Goal: Task Accomplishment & Management: Complete application form

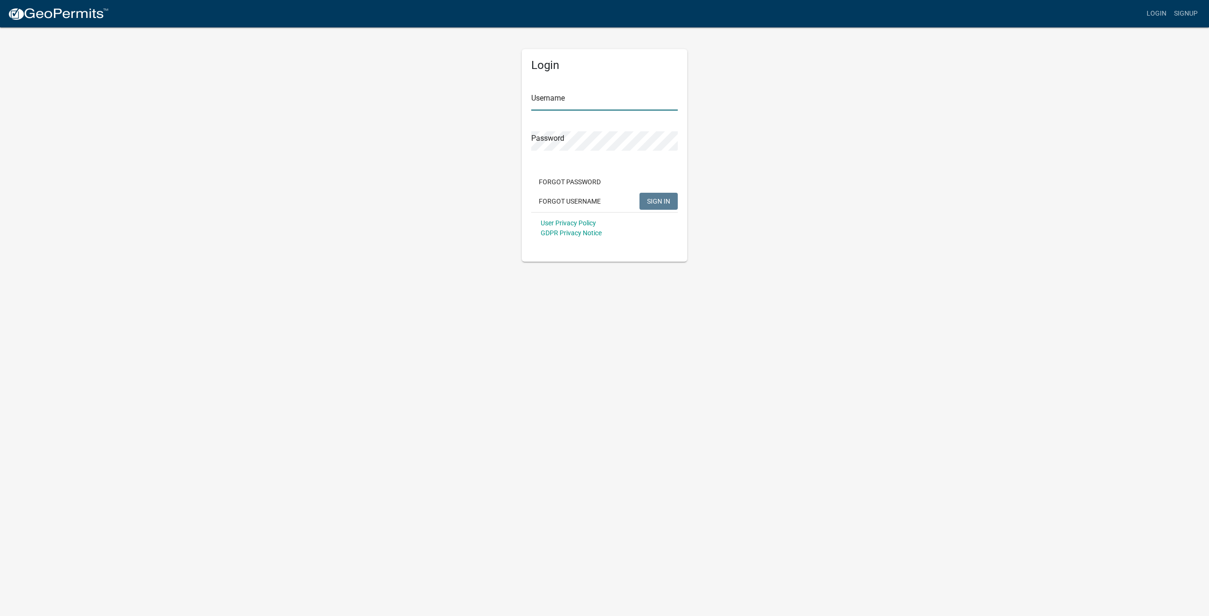
type input "ricardooporto3146"
click at [662, 201] on span "SIGN IN" at bounding box center [658, 201] width 23 height 8
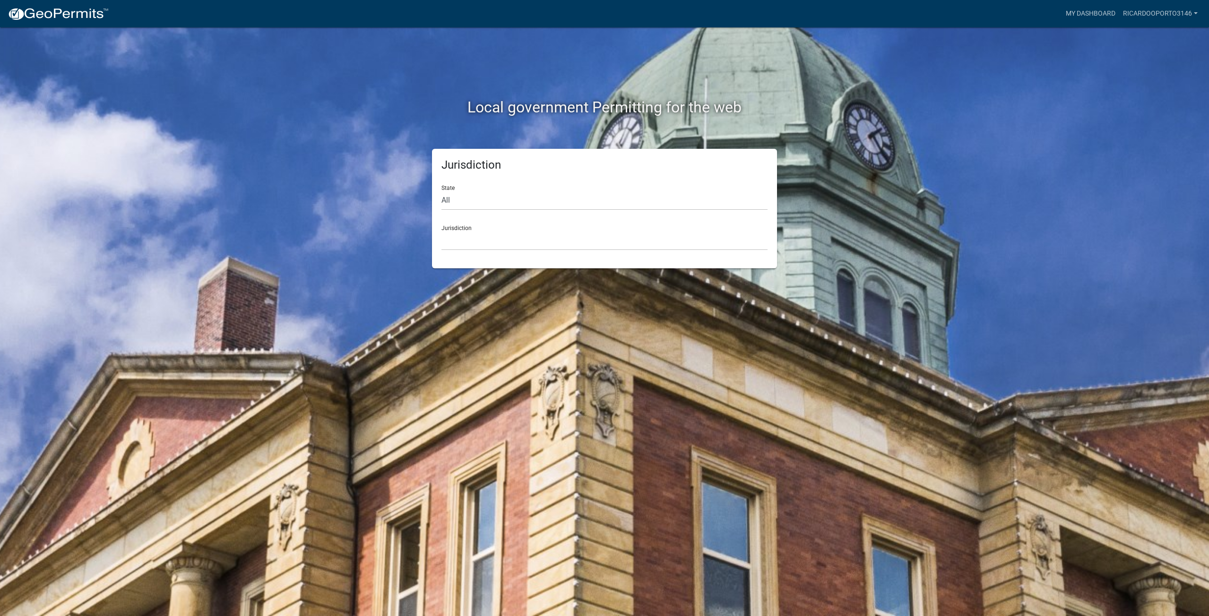
click at [474, 234] on div "Jurisdiction Custer County, Colorado Cook County, Georgia Crawford County, Geor…" at bounding box center [604, 234] width 326 height 33
click at [476, 198] on select "All Colorado Georgia Indiana Iowa Kansas Minnesota Ohio South Carolina Wisconsin" at bounding box center [604, 200] width 326 height 19
select select "[US_STATE]"
click at [441, 191] on select "All Colorado Georgia Indiana Iowa Kansas Minnesota Ohio South Carolina Wisconsin" at bounding box center [604, 200] width 326 height 19
drag, startPoint x: 472, startPoint y: 237, endPoint x: 501, endPoint y: 243, distance: 29.8
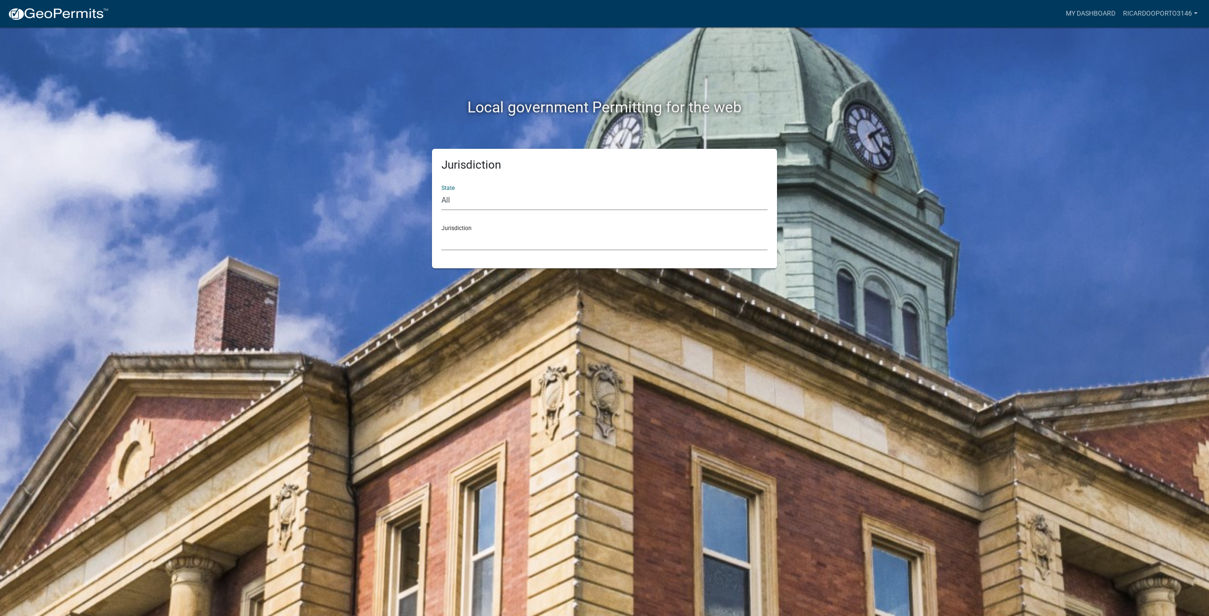
click at [472, 241] on select "Cook County, Georgia Crawford County, Georgia Gilmer County, Georgia Haralson C…" at bounding box center [604, 240] width 326 height 19
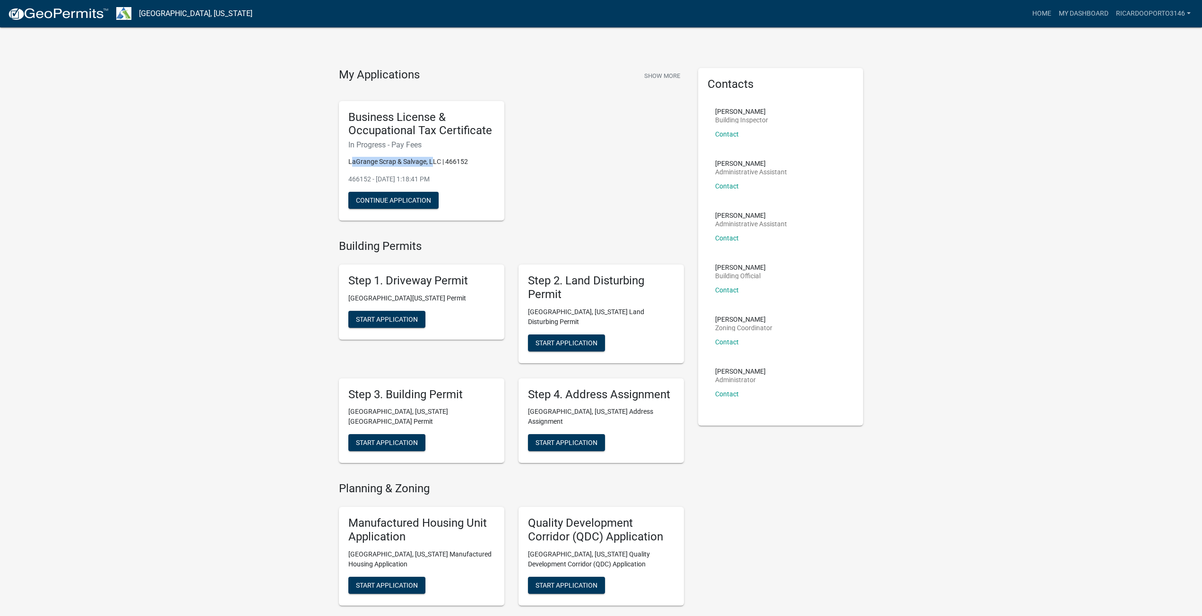
drag, startPoint x: 353, startPoint y: 164, endPoint x: 433, endPoint y: 167, distance: 80.4
click at [433, 167] on p "LaGrange Scrap & Salvage, LLC | 466152" at bounding box center [421, 162] width 146 height 10
click at [433, 167] on div "Business License & Occupational Tax Certificate In Progress - Pay Fees LaGrange…" at bounding box center [421, 161] width 165 height 120
click at [473, 161] on p "LaGrange Scrap & Salvage, LLC | 466152" at bounding box center [421, 162] width 146 height 10
click at [420, 205] on button "Continue Application" at bounding box center [393, 200] width 90 height 17
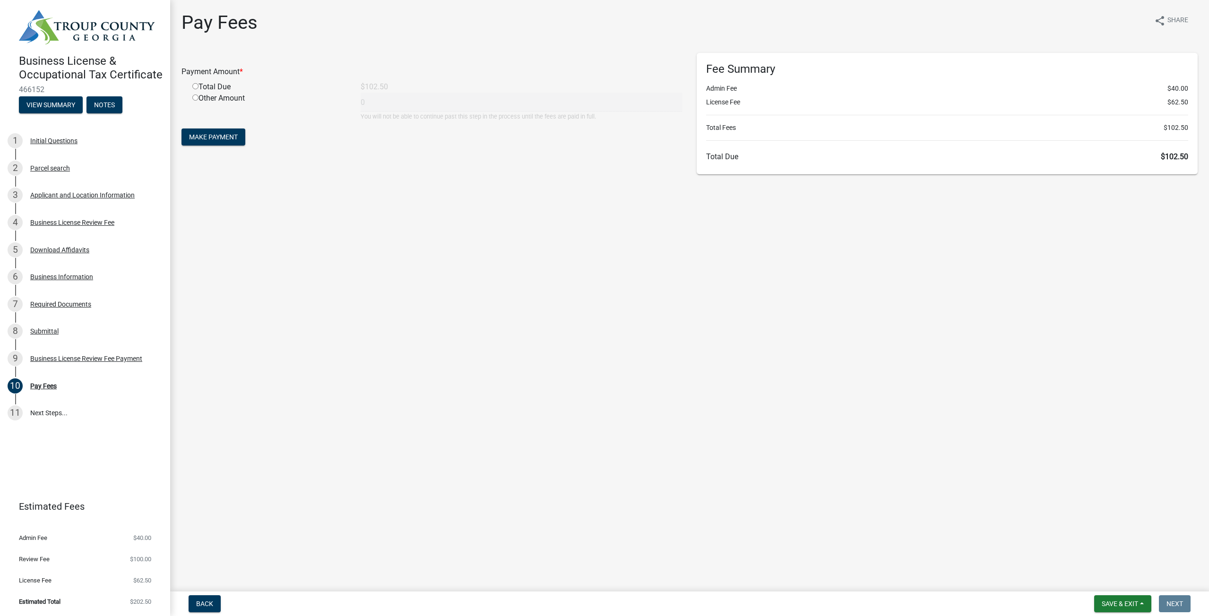
click at [195, 90] on div "Total Due" at bounding box center [269, 86] width 168 height 11
click at [196, 88] on input "radio" at bounding box center [195, 86] width 6 height 6
radio input "true"
type input "102.5"
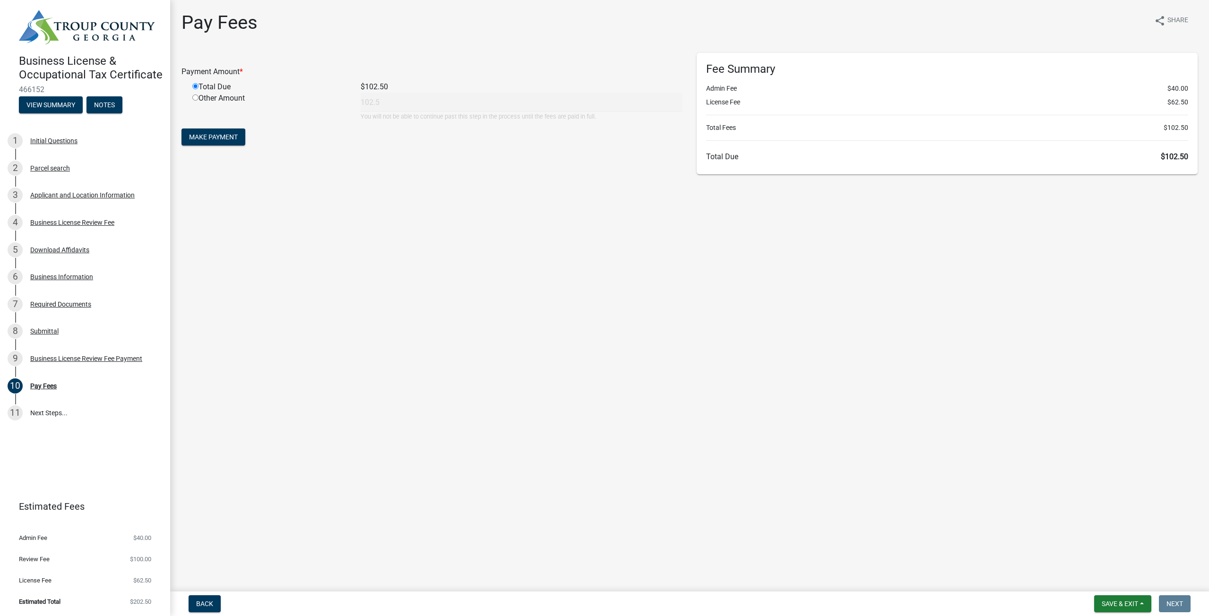
drag, startPoint x: 1166, startPoint y: 107, endPoint x: 1177, endPoint y: 111, distance: 11.8
click at [1177, 111] on div "Fee Summary Admin Fee $40.00 License Fee $62.50 Total Fees $102.50 Total Due $1…" at bounding box center [947, 113] width 501 height 121
drag, startPoint x: 1160, startPoint y: 91, endPoint x: 1184, endPoint y: 91, distance: 24.1
click at [1184, 91] on li "Admin Fee $40.00" at bounding box center [947, 89] width 482 height 10
click at [988, 95] on ul "Admin Fee $40.00 License Fee $62.50" at bounding box center [947, 96] width 482 height 24
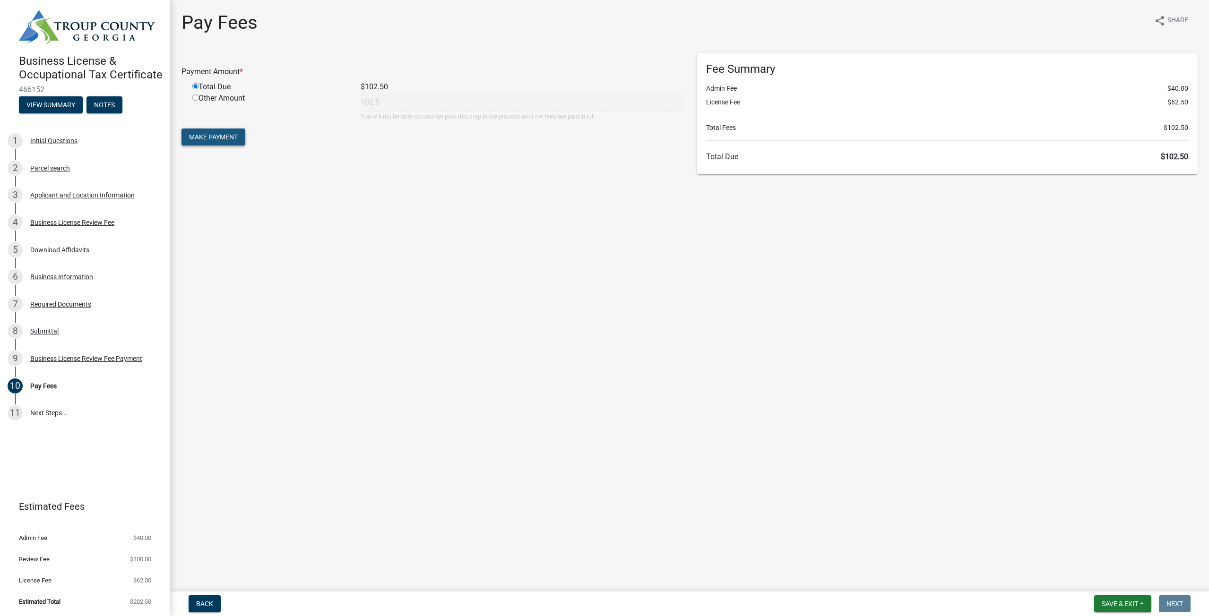
click at [202, 136] on span "Make Payment" at bounding box center [213, 137] width 49 height 8
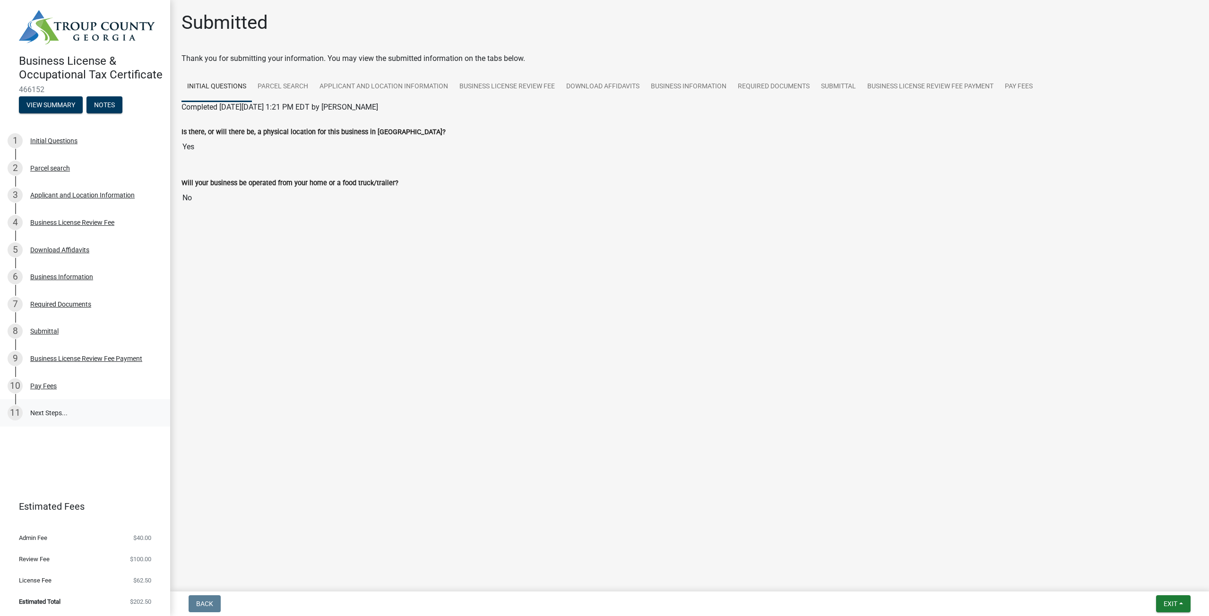
click at [49, 415] on link "11 Next Steps..." at bounding box center [85, 412] width 170 height 27
click at [280, 91] on link "Parcel search" at bounding box center [283, 87] width 62 height 30
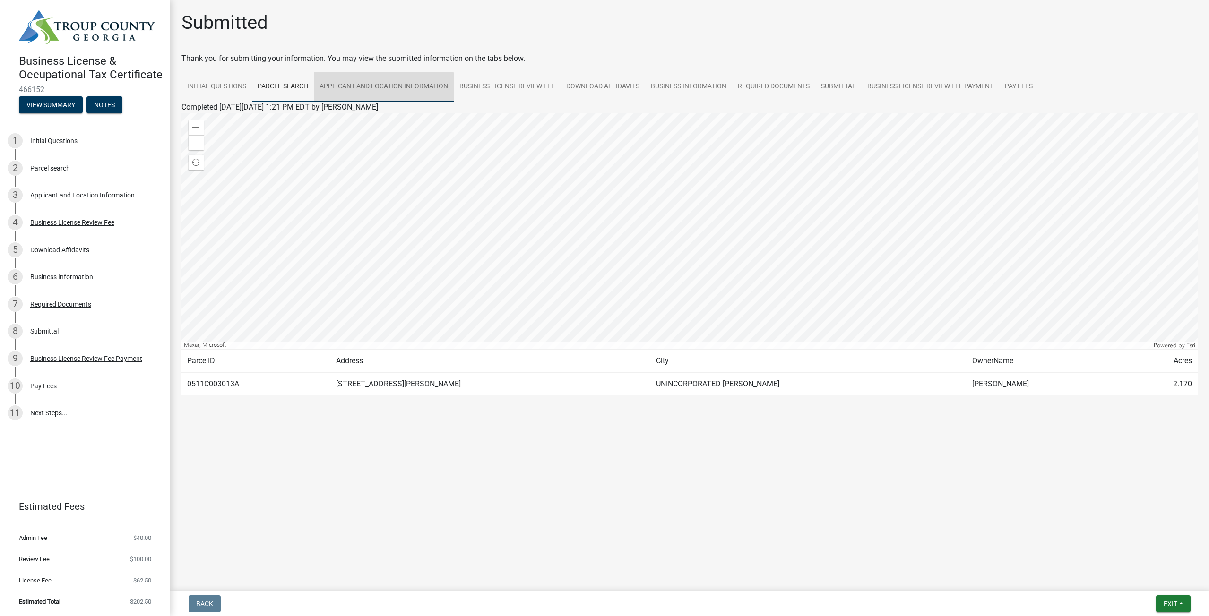
click at [367, 86] on link "Applicant and Location Information" at bounding box center [384, 87] width 140 height 30
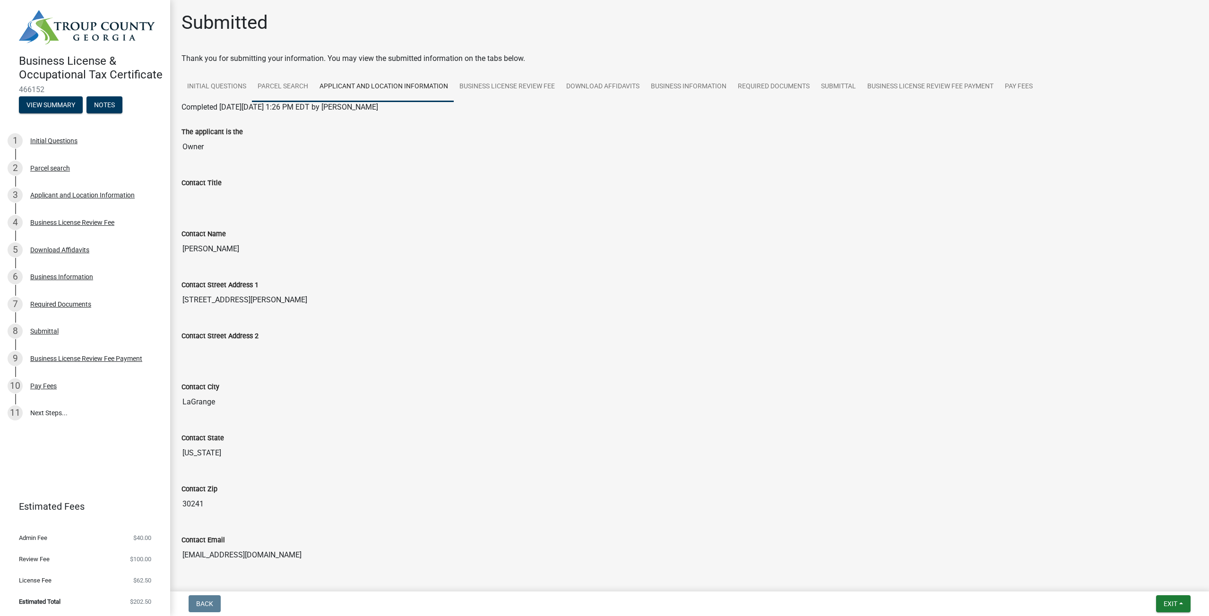
click at [294, 82] on link "Parcel search" at bounding box center [283, 87] width 62 height 30
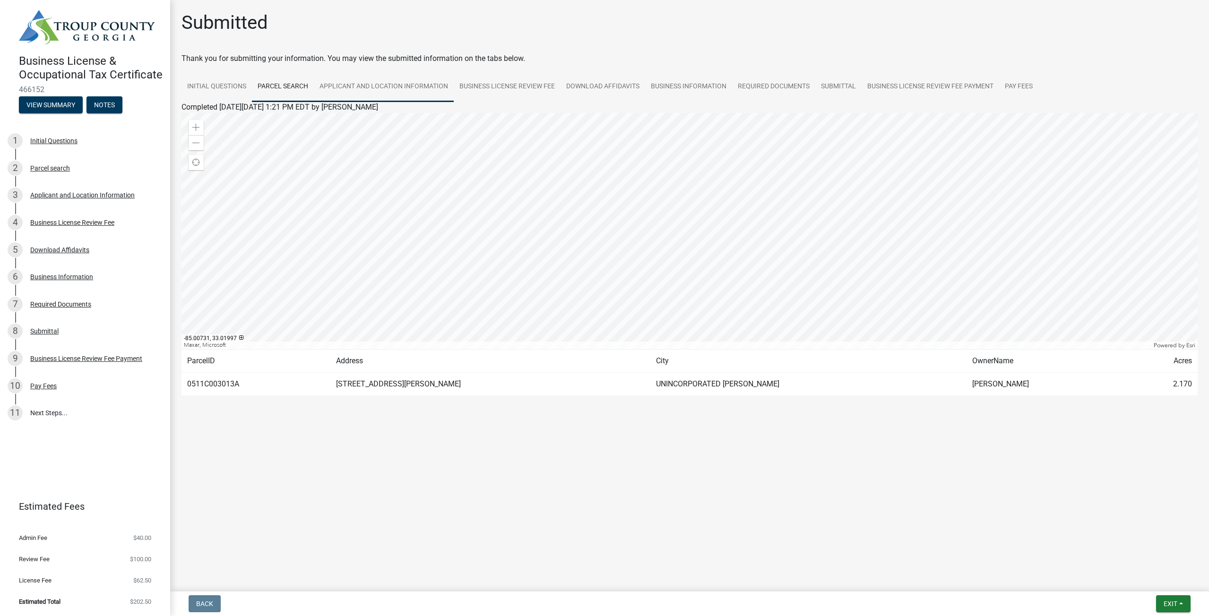
click at [385, 77] on link "Applicant and Location Information" at bounding box center [384, 87] width 140 height 30
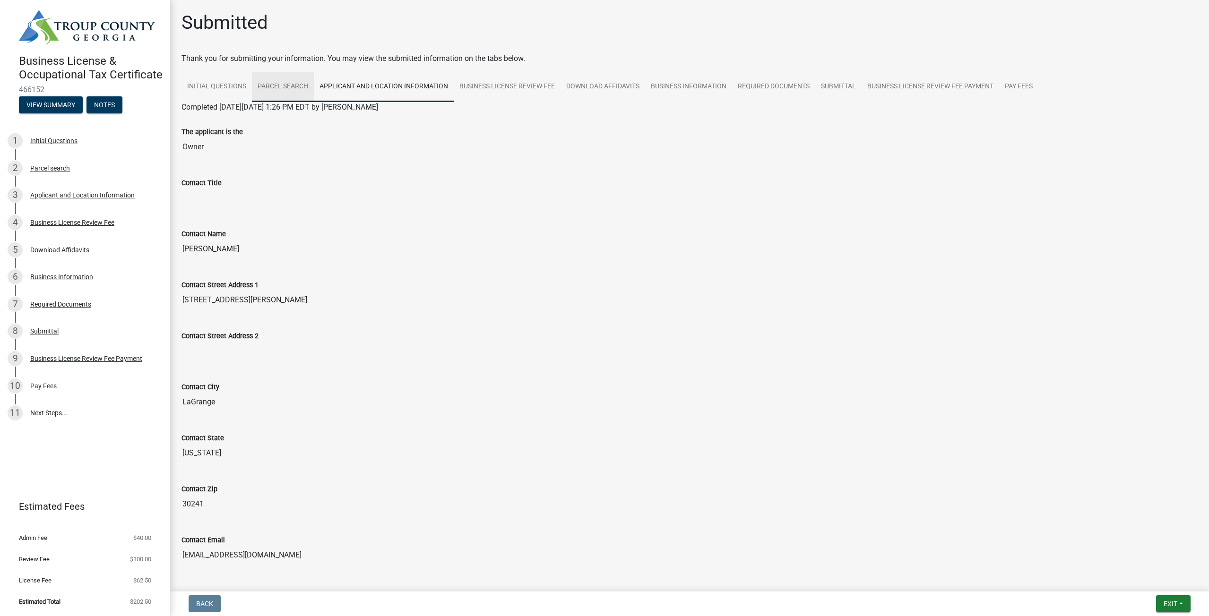
click at [292, 90] on link "Parcel search" at bounding box center [283, 87] width 62 height 30
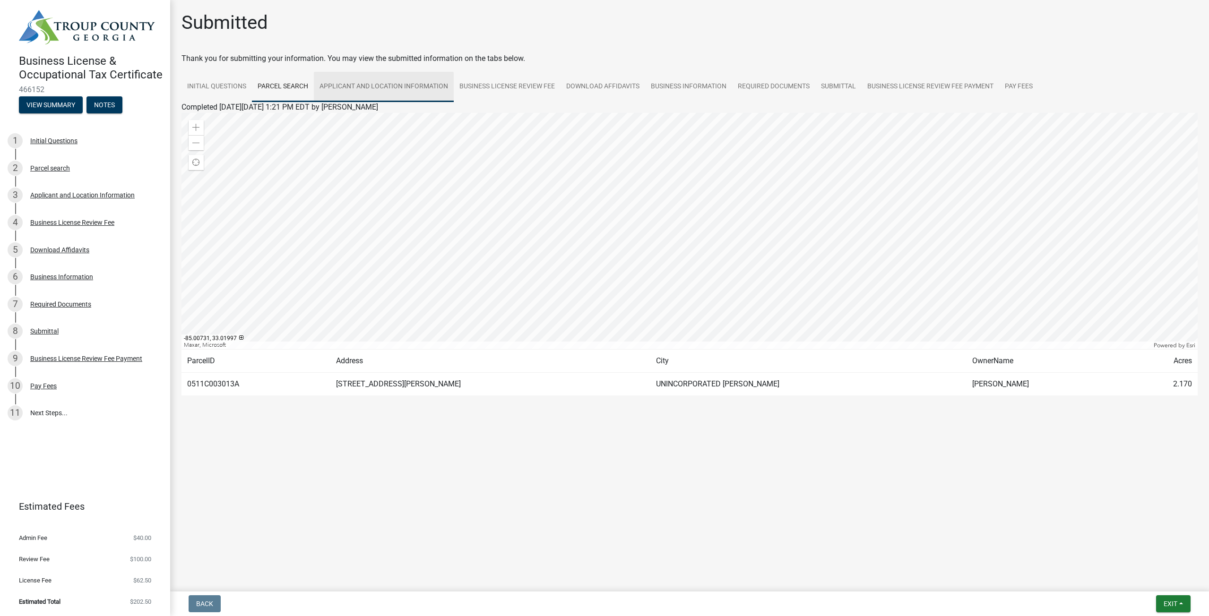
click at [347, 87] on link "Applicant and Location Information" at bounding box center [384, 87] width 140 height 30
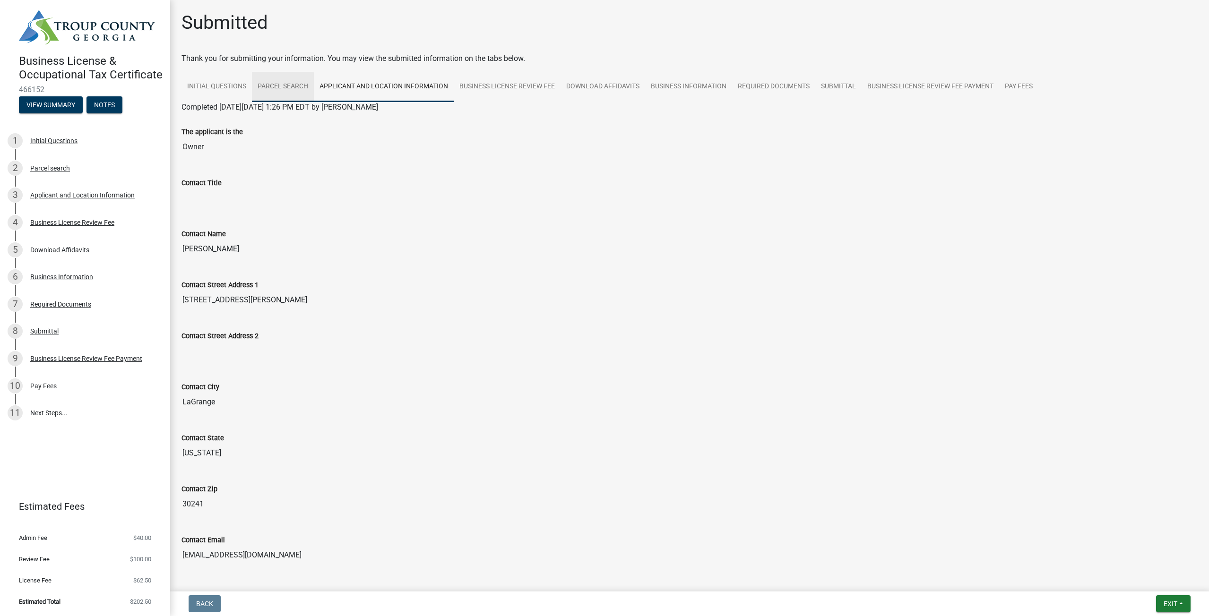
click at [295, 101] on link "Parcel search" at bounding box center [283, 87] width 62 height 30
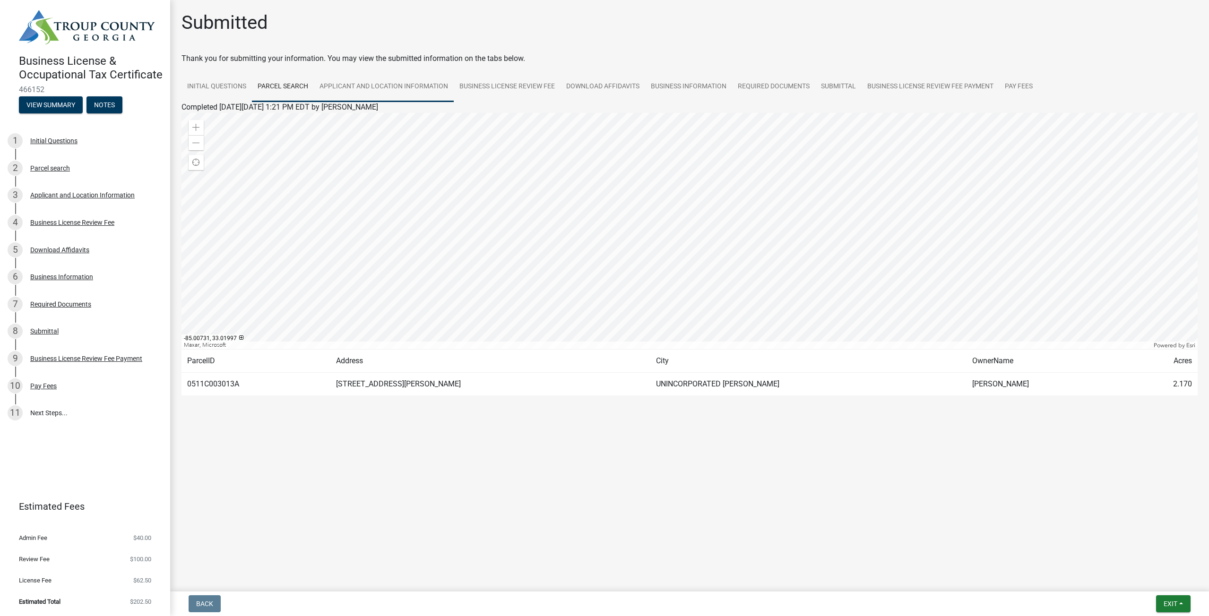
click at [379, 90] on link "Applicant and Location Information" at bounding box center [384, 87] width 140 height 30
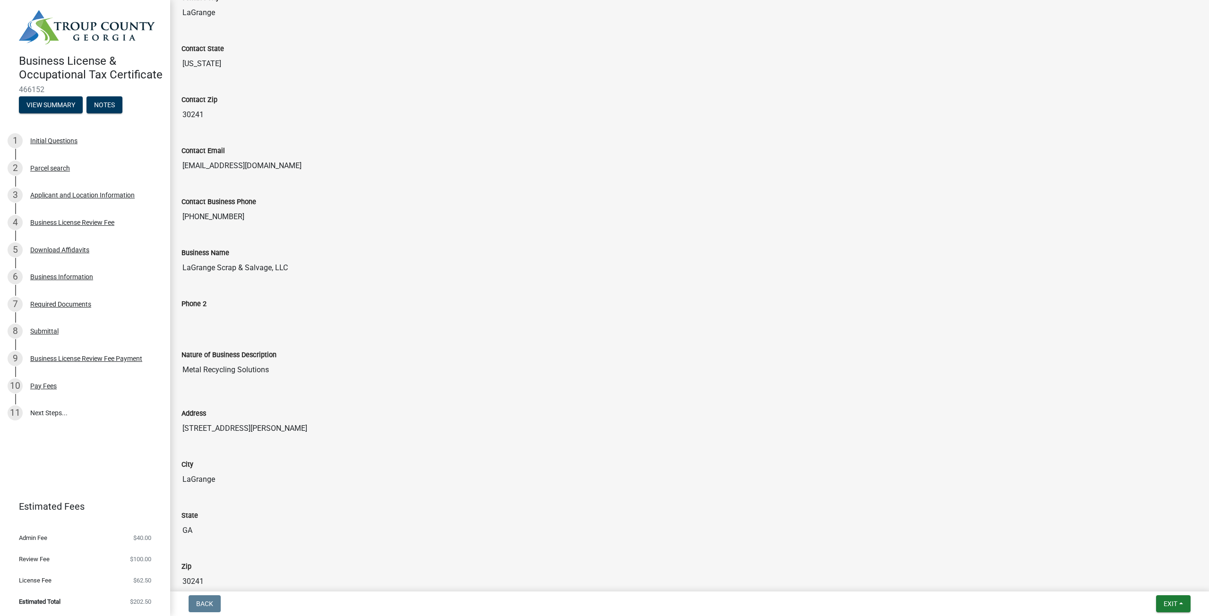
scroll to position [378, 0]
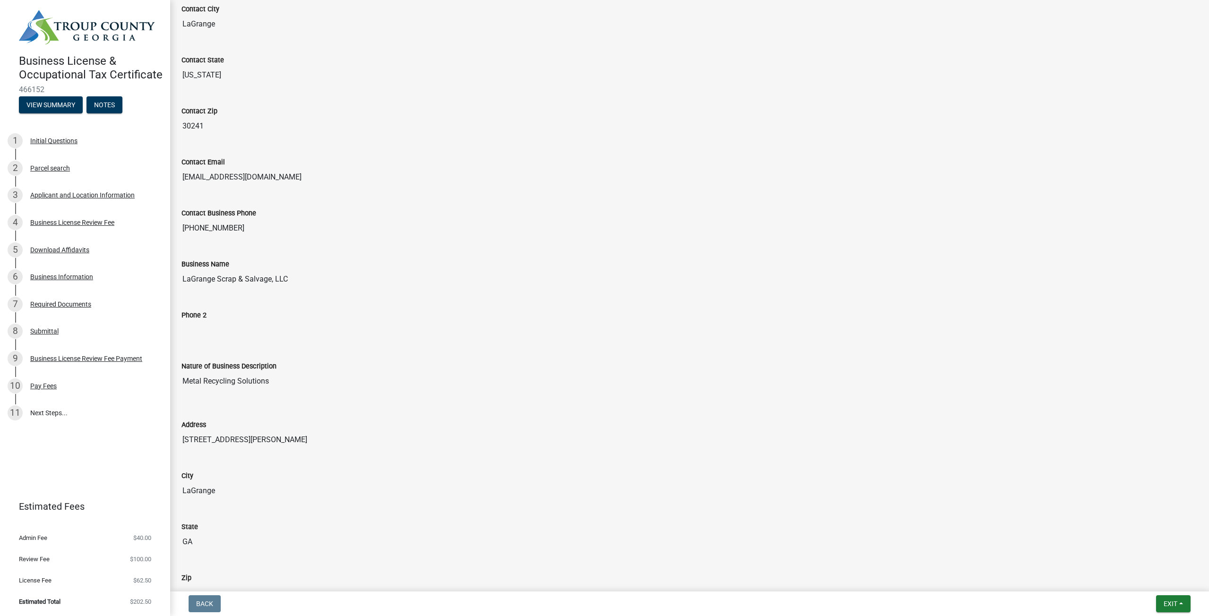
click at [271, 179] on input "[EMAIL_ADDRESS][DOMAIN_NAME]" at bounding box center [689, 177] width 1016 height 19
click at [271, 177] on input "[EMAIL_ADDRESS][DOMAIN_NAME]" at bounding box center [689, 177] width 1016 height 19
click at [358, 168] on div "Contact Email [EMAIL_ADDRESS][DOMAIN_NAME]" at bounding box center [689, 164] width 1016 height 43
click at [358, 168] on input "[EMAIL_ADDRESS][DOMAIN_NAME]" at bounding box center [689, 177] width 1016 height 19
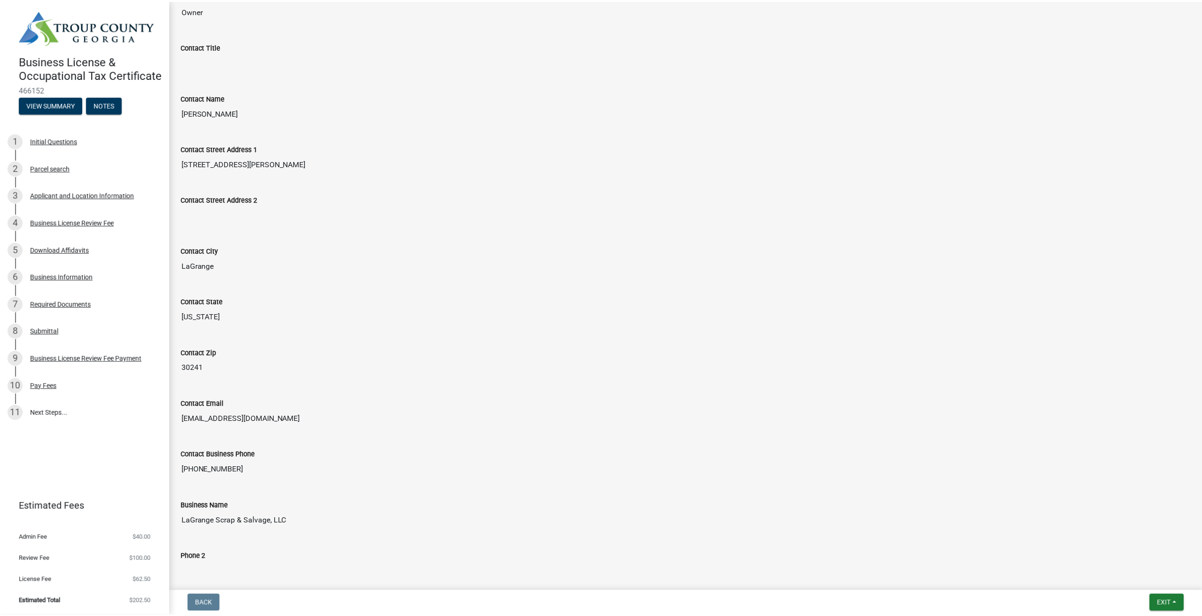
scroll to position [0, 0]
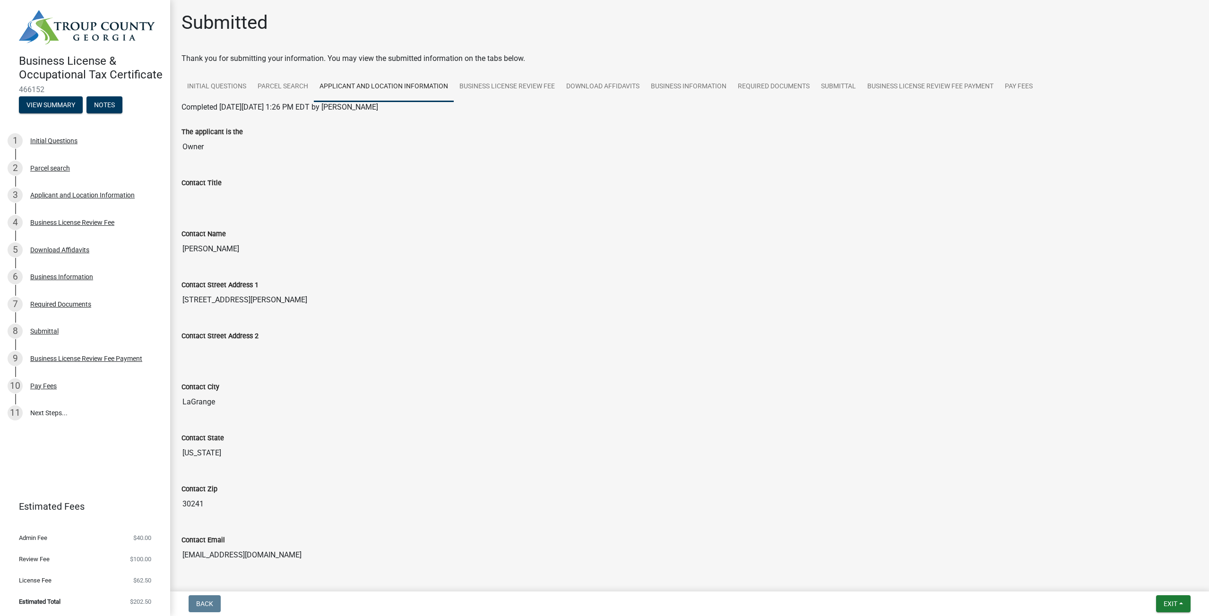
click at [529, 106] on div "Completed [DATE][DATE] 1:26 PM EDT by [PERSON_NAME]" at bounding box center [689, 107] width 1016 height 11
click at [528, 95] on link "Business License Review Fee" at bounding box center [507, 87] width 107 height 30
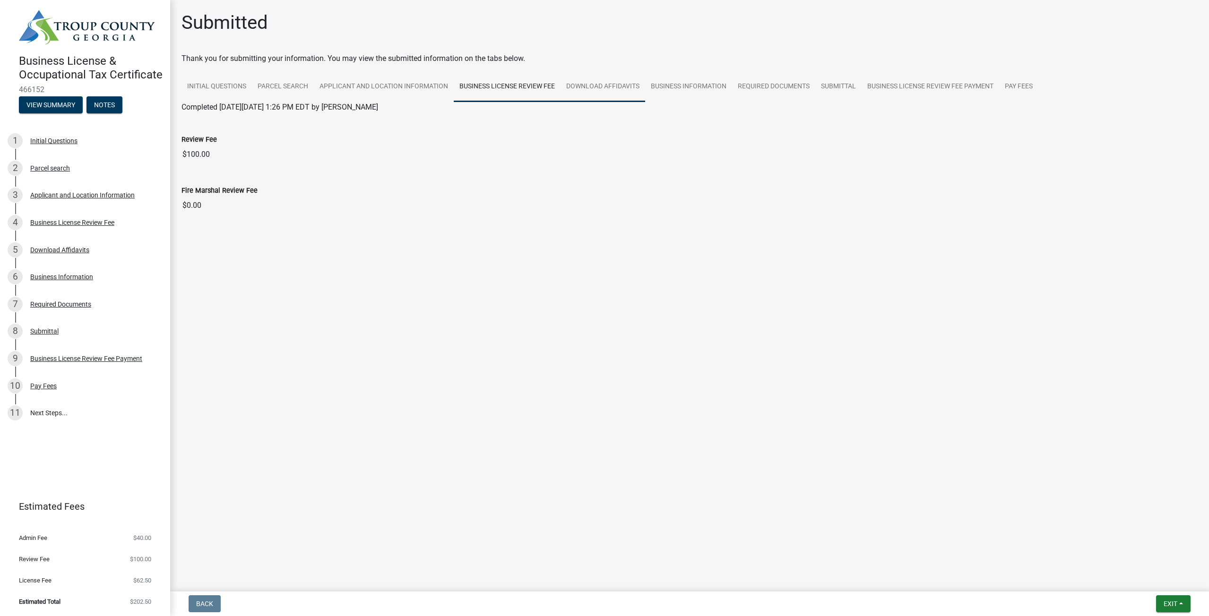
click at [609, 84] on link "Download Affidavits" at bounding box center [602, 87] width 85 height 30
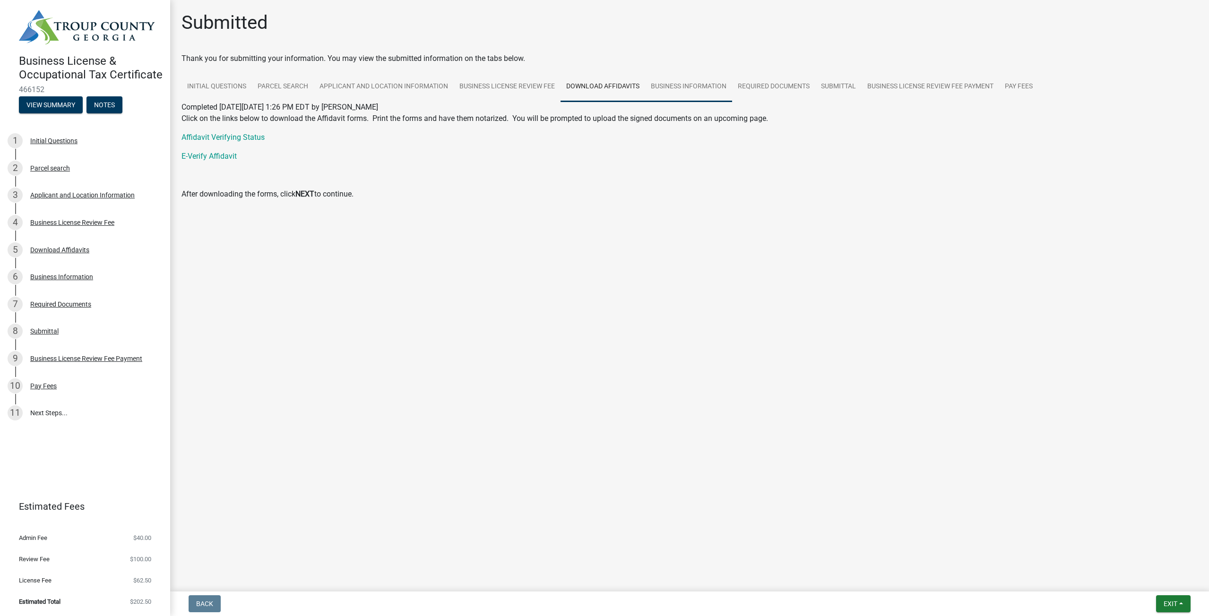
click at [692, 86] on link "Business Information" at bounding box center [688, 87] width 87 height 30
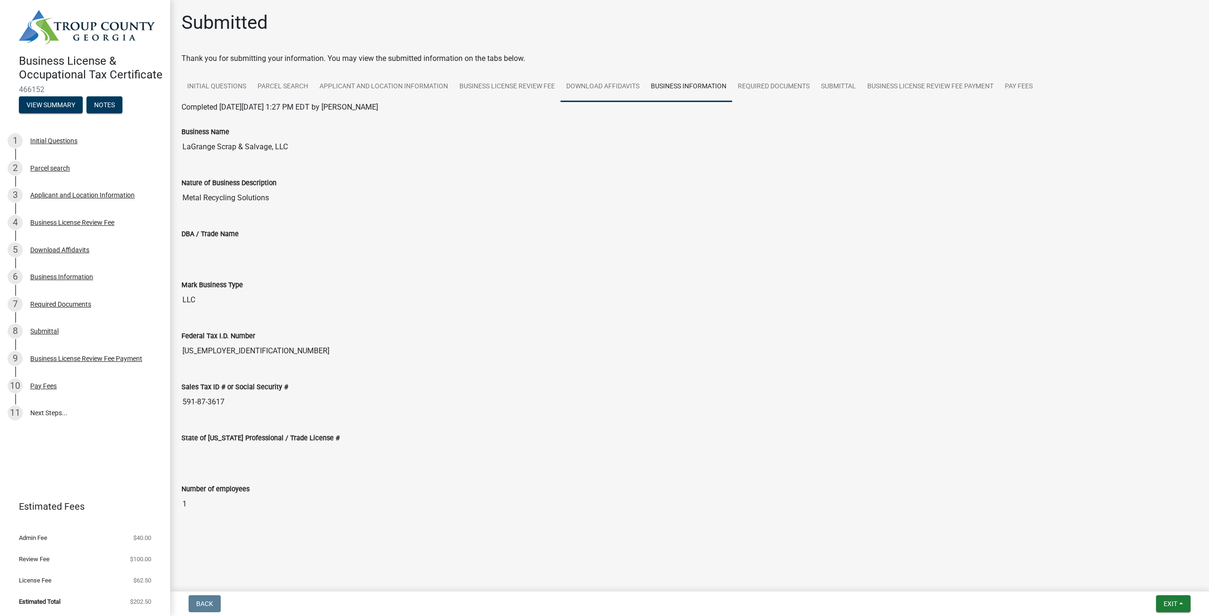
click at [586, 81] on link "Download Affidavits" at bounding box center [602, 87] width 85 height 30
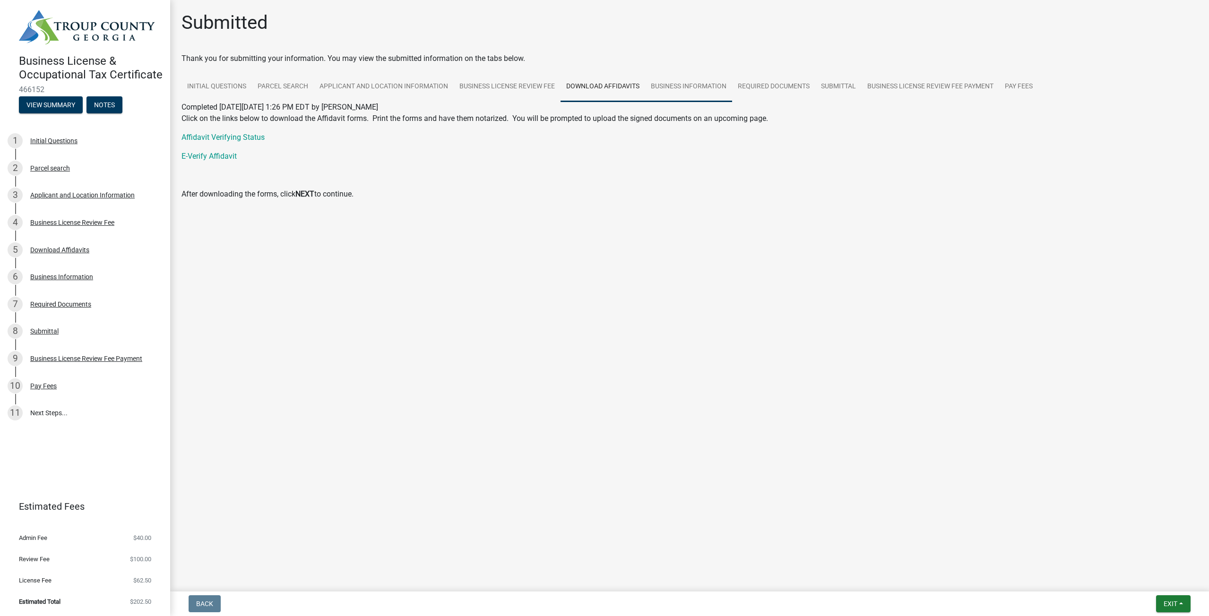
click at [696, 88] on link "Business Information" at bounding box center [688, 87] width 87 height 30
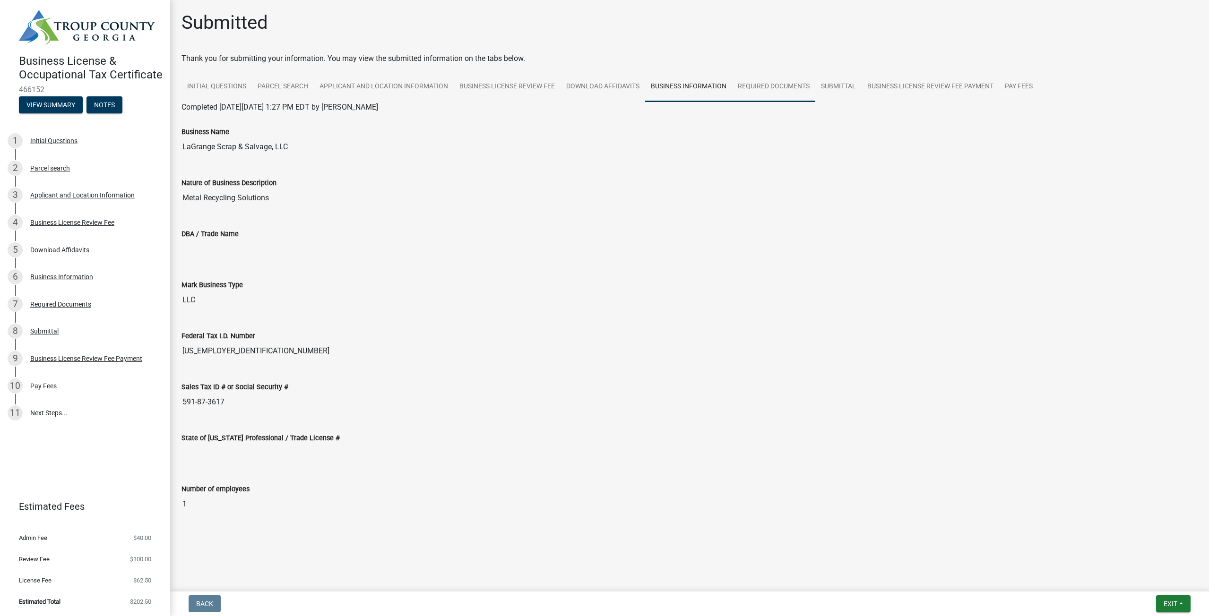
click at [787, 87] on link "Required Documents" at bounding box center [773, 87] width 83 height 30
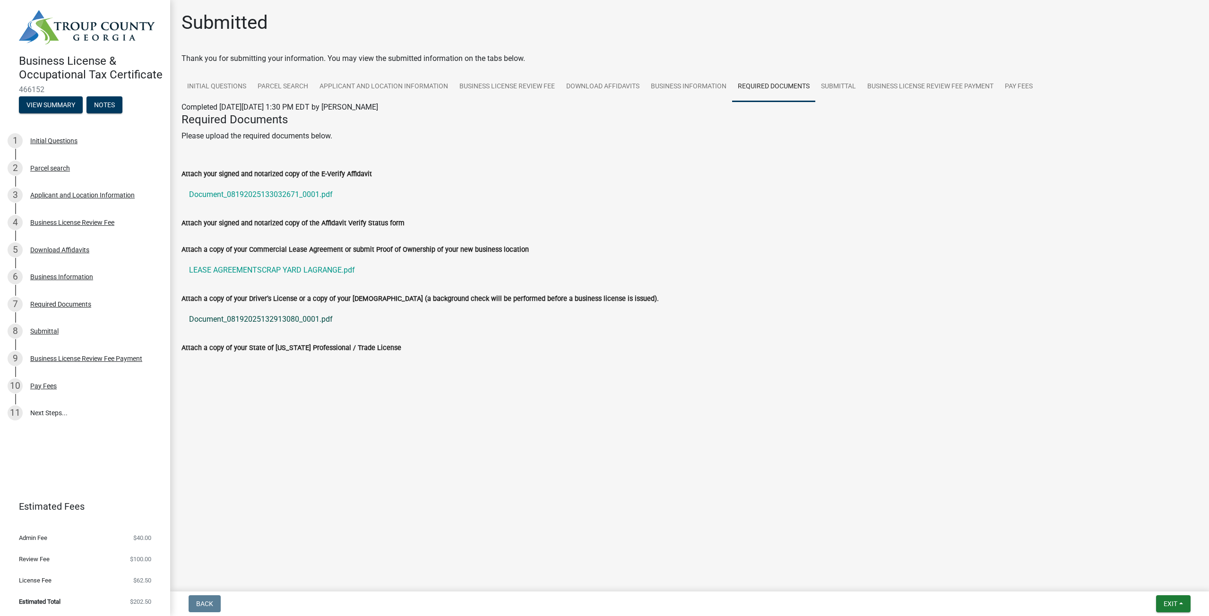
drag, startPoint x: 299, startPoint y: 318, endPoint x: 309, endPoint y: 323, distance: 11.4
click at [839, 93] on link "Submittal" at bounding box center [838, 87] width 46 height 30
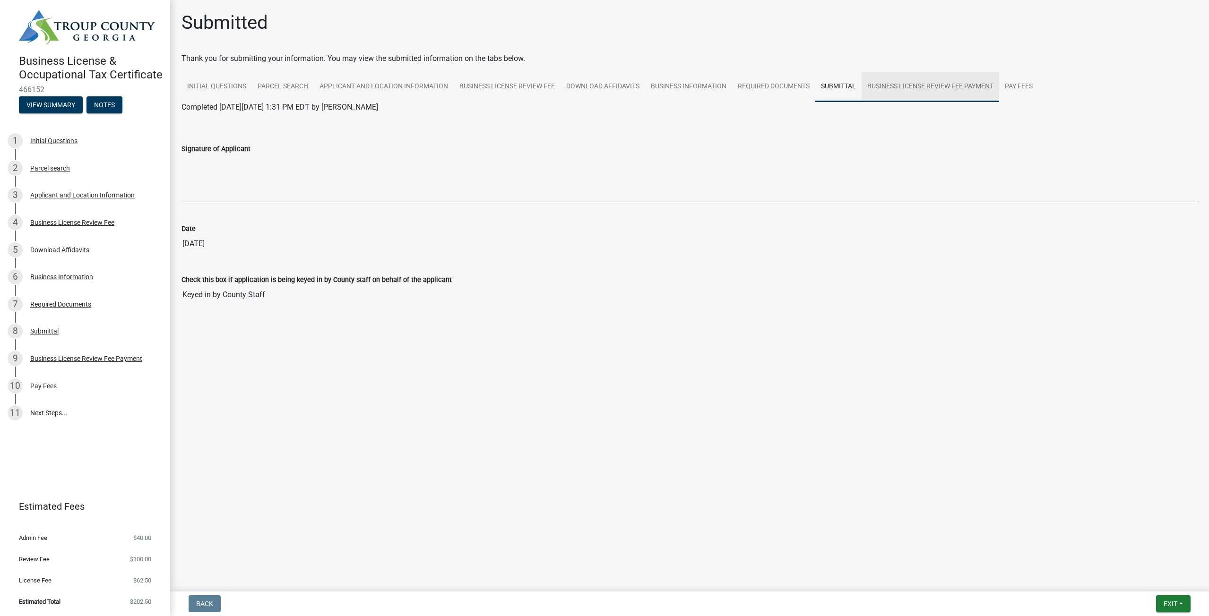
click at [882, 96] on link "Business License Review Fee Payment" at bounding box center [930, 87] width 138 height 30
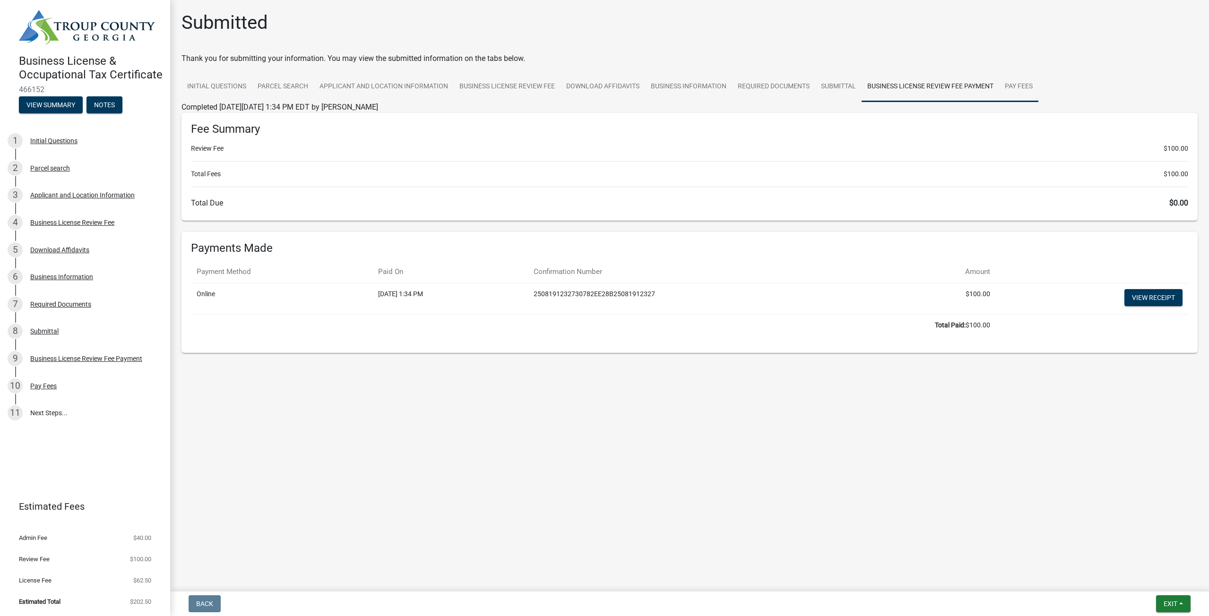
click at [1015, 91] on link "Pay Fees" at bounding box center [1018, 87] width 39 height 30
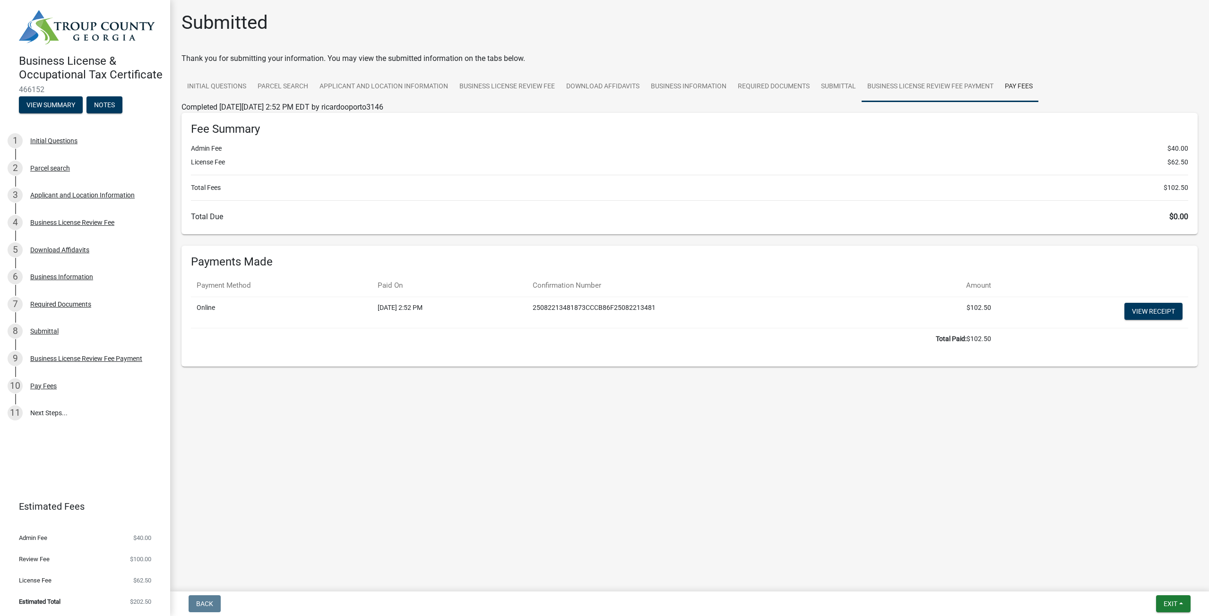
click at [971, 93] on link "Business License Review Fee Payment" at bounding box center [930, 87] width 138 height 30
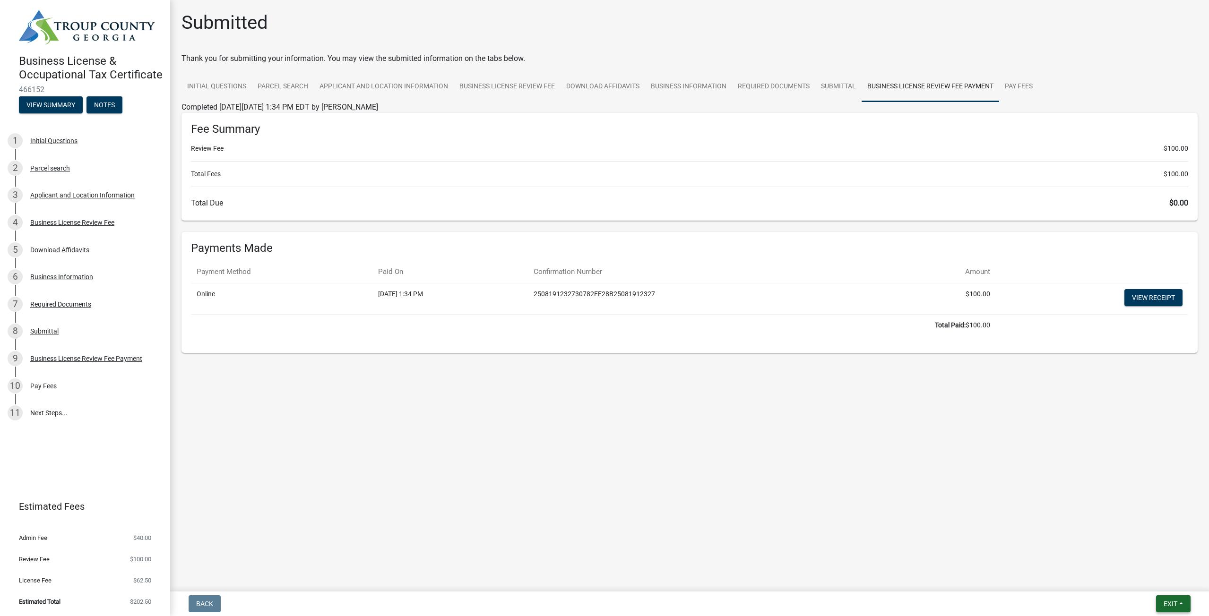
click at [1165, 606] on span "Exit" at bounding box center [1170, 604] width 14 height 8
click at [29, 416] on link "11 Next Steps..." at bounding box center [85, 412] width 170 height 27
click at [48, 418] on link "11 Next Steps..." at bounding box center [85, 412] width 170 height 27
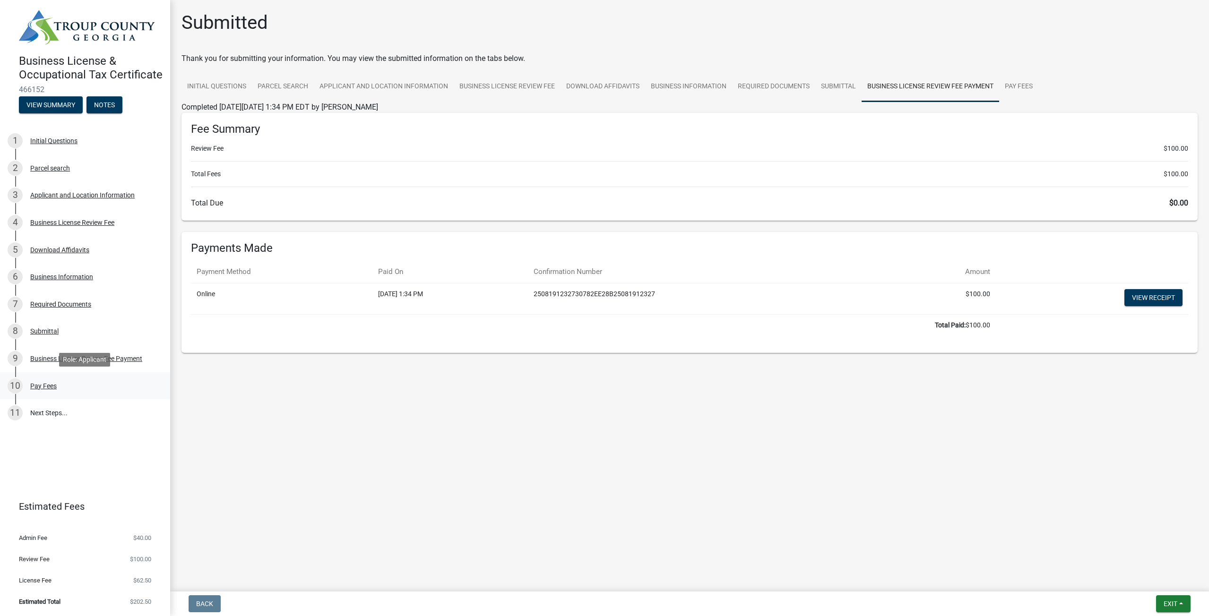
click at [60, 387] on div "10 Pay Fees" at bounding box center [81, 385] width 147 height 15
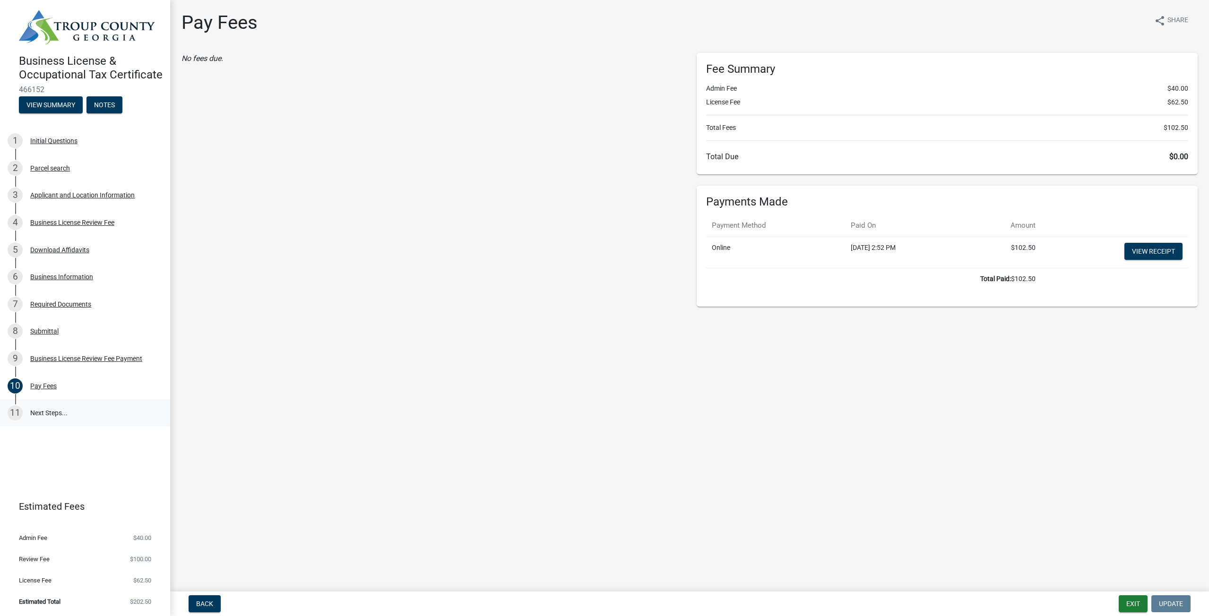
click at [68, 415] on link "11 Next Steps..." at bounding box center [85, 412] width 170 height 27
click at [1133, 605] on button "Exit" at bounding box center [1132, 603] width 29 height 17
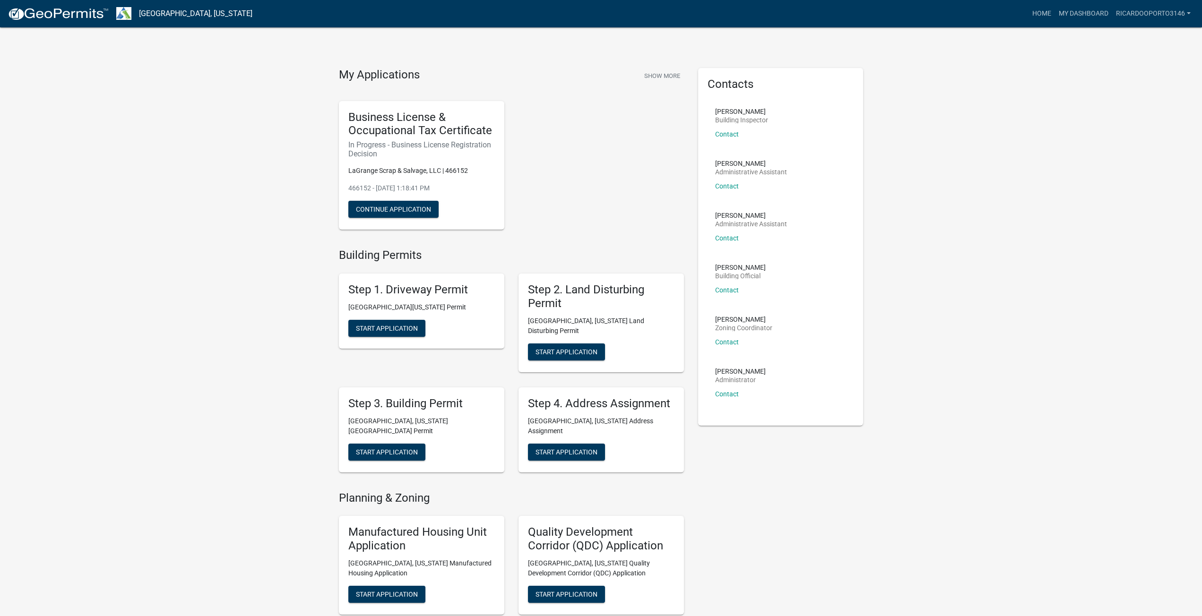
drag, startPoint x: 758, startPoint y: 175, endPoint x: 783, endPoint y: 180, distance: 25.4
click at [783, 180] on div "[PERSON_NAME] Administrative Assistant Contact" at bounding box center [751, 178] width 72 height 37
drag, startPoint x: 737, startPoint y: 219, endPoint x: 761, endPoint y: 228, distance: 26.3
click at [761, 225] on div "[PERSON_NAME] Administrative Assistant Contact" at bounding box center [751, 230] width 72 height 37
drag, startPoint x: 737, startPoint y: 270, endPoint x: 757, endPoint y: 275, distance: 21.2
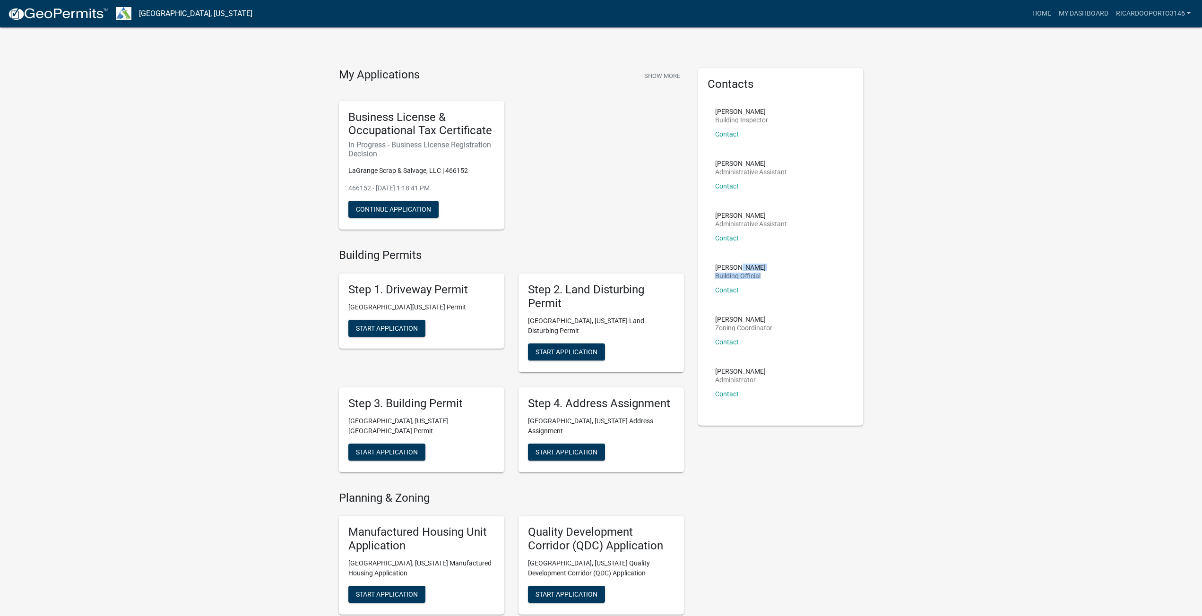
click at [757, 274] on div "[PERSON_NAME] Building Official Contact" at bounding box center [740, 282] width 51 height 37
drag, startPoint x: 741, startPoint y: 327, endPoint x: 748, endPoint y: 329, distance: 7.0
click at [748, 329] on p "Zoning Coordinator" at bounding box center [743, 328] width 57 height 7
drag, startPoint x: 724, startPoint y: 383, endPoint x: 742, endPoint y: 379, distance: 18.3
click at [742, 379] on p "Administrator" at bounding box center [740, 380] width 51 height 7
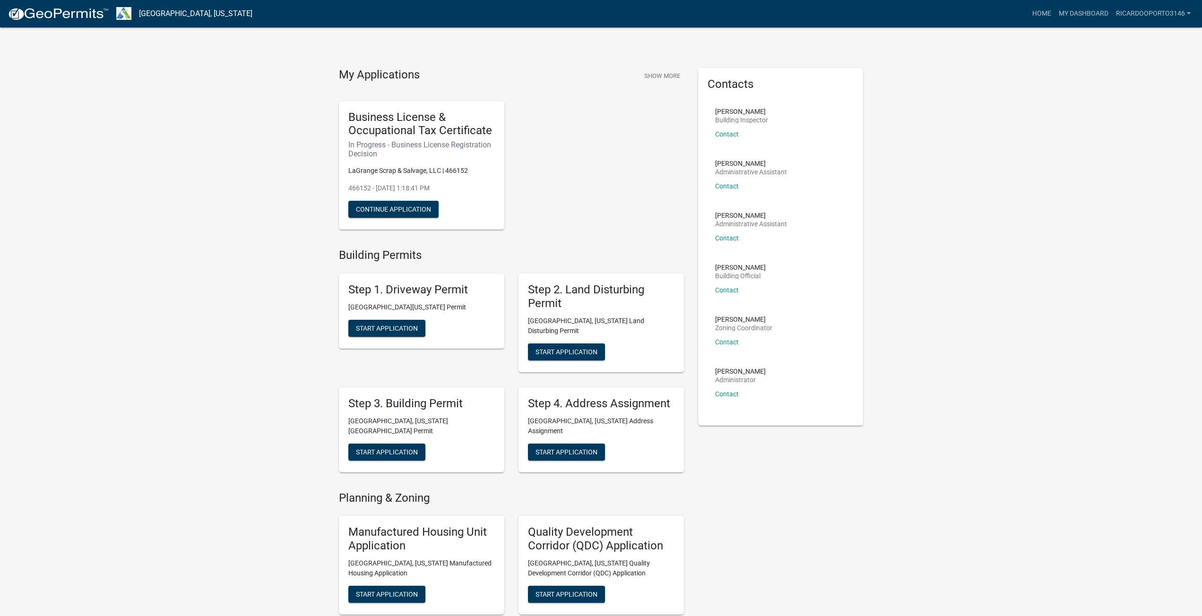
click at [716, 367] on li "[PERSON_NAME] Administrator Contact" at bounding box center [780, 387] width 146 height 52
drag, startPoint x: 730, startPoint y: 138, endPoint x: 733, endPoint y: 142, distance: 5.0
click at [731, 136] on link "Contact" at bounding box center [727, 134] width 24 height 8
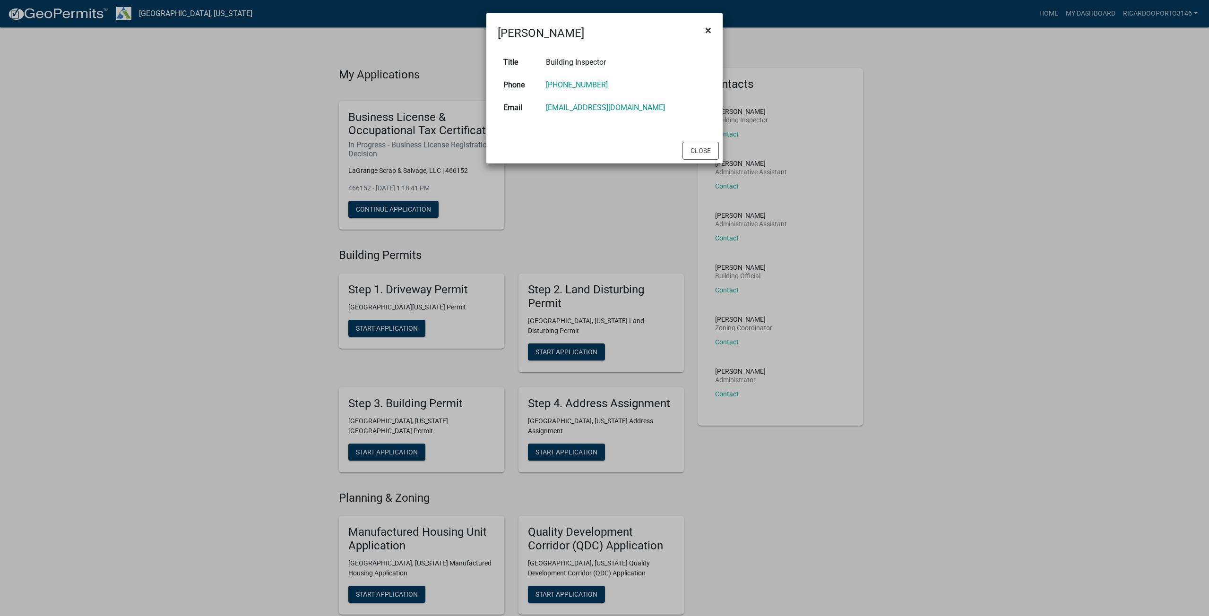
click at [713, 30] on button "×" at bounding box center [707, 30] width 21 height 26
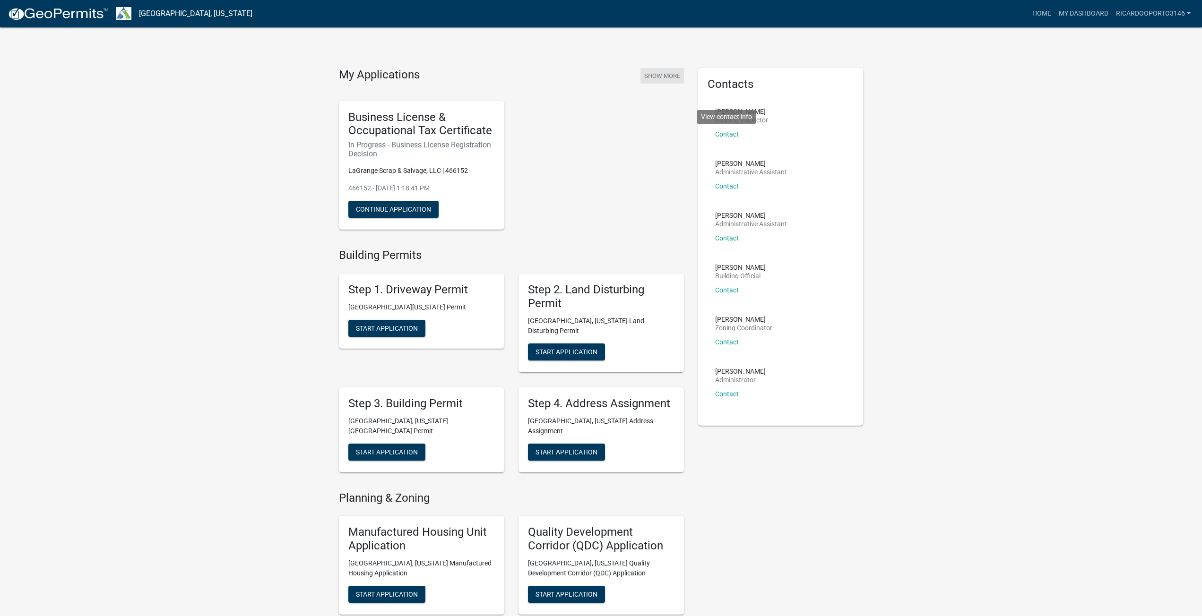
drag, startPoint x: 661, startPoint y: 85, endPoint x: 663, endPoint y: 71, distance: 13.4
click at [661, 83] on div "My Applications Show More" at bounding box center [511, 77] width 345 height 18
click at [663, 71] on button "Show More" at bounding box center [661, 76] width 43 height 16
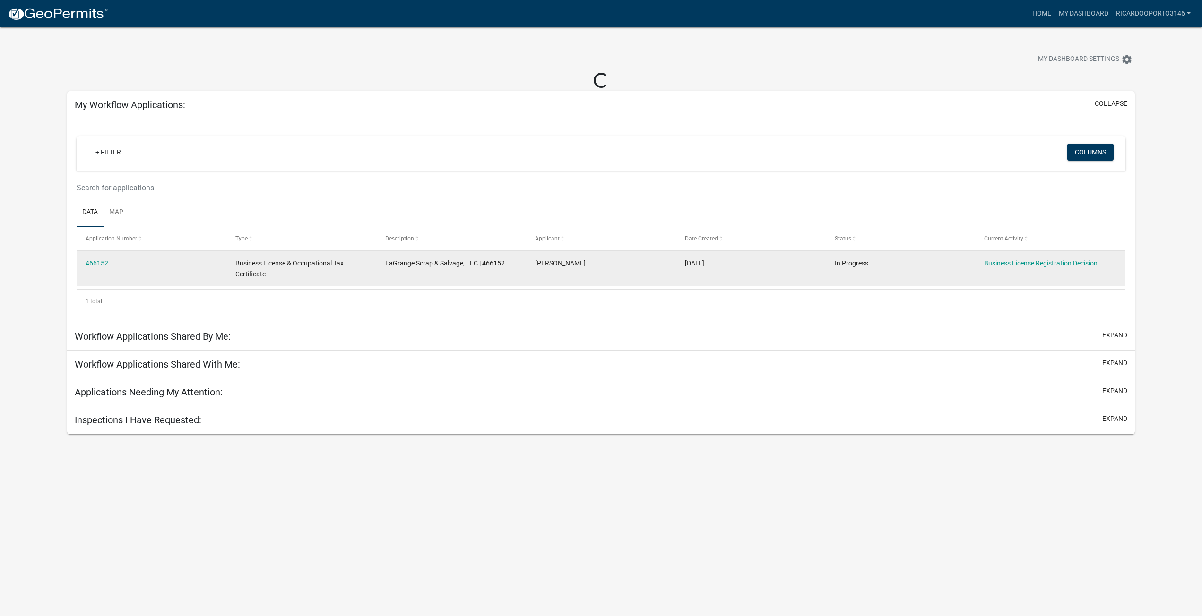
click at [838, 269] on datatable-body-cell "In Progress" at bounding box center [900, 268] width 150 height 35
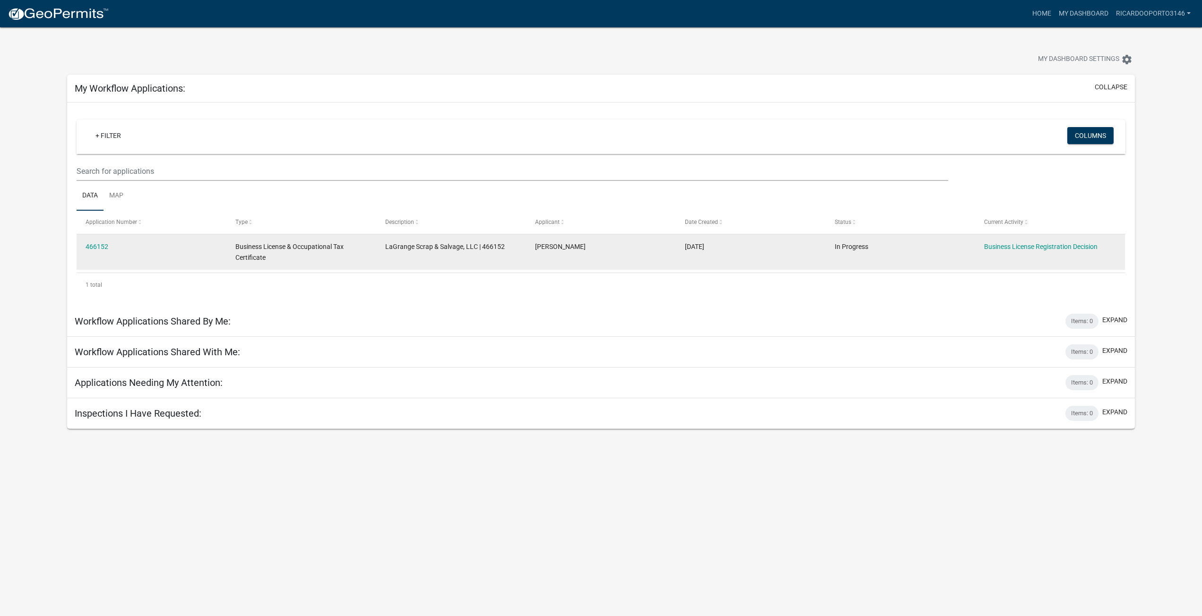
click at [354, 254] on div "Business License & Occupational Tax Certificate" at bounding box center [300, 252] width 131 height 22
click at [102, 247] on link "466152" at bounding box center [97, 247] width 23 height 8
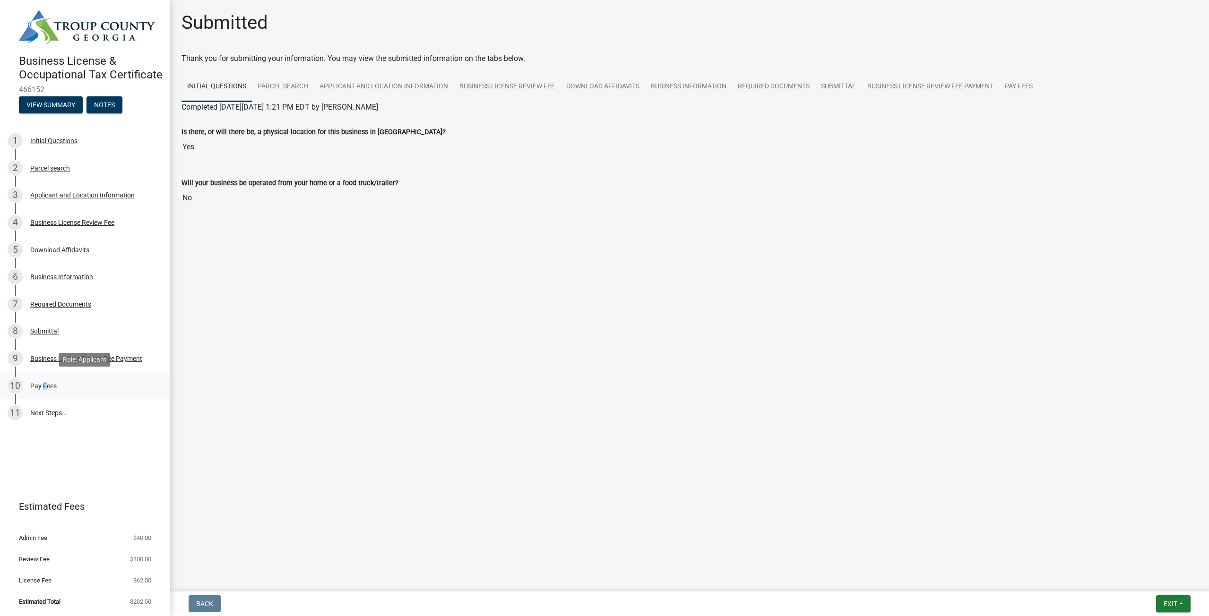
click at [42, 385] on div "Pay Fees" at bounding box center [43, 386] width 26 height 7
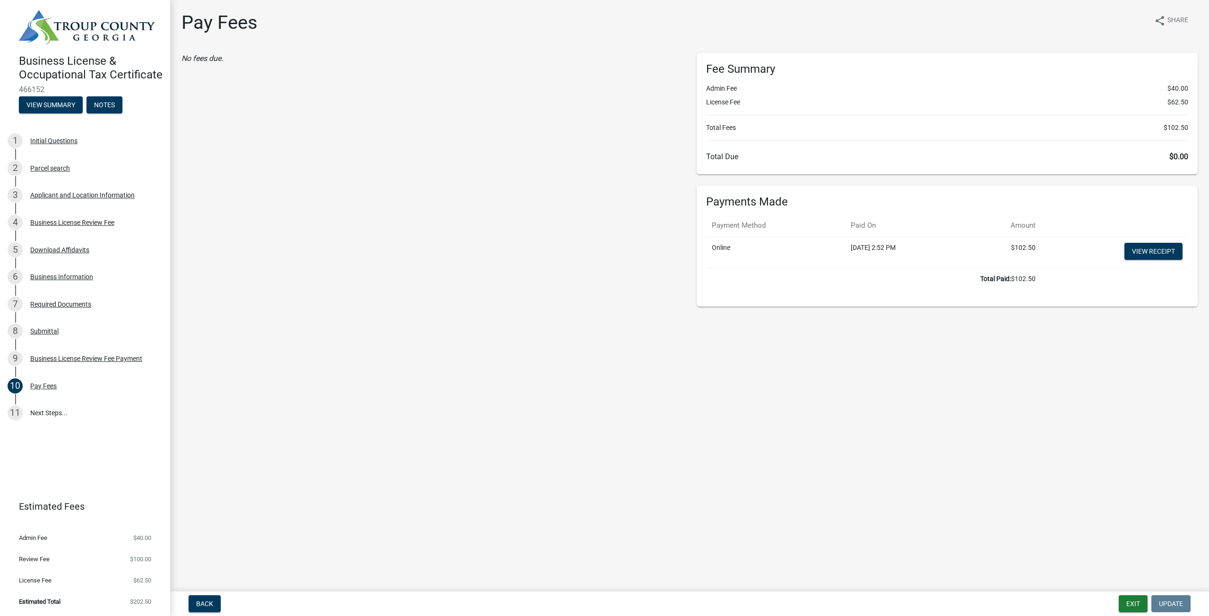
click at [819, 119] on div "Fee Summary Admin Fee $40.00 License Fee $62.50 Total Fees $102.50 Total Due $0…" at bounding box center [947, 113] width 501 height 121
click at [828, 115] on hr at bounding box center [947, 115] width 482 height 0
click at [64, 363] on div "9 Business License Review Fee Payment" at bounding box center [81, 358] width 147 height 15
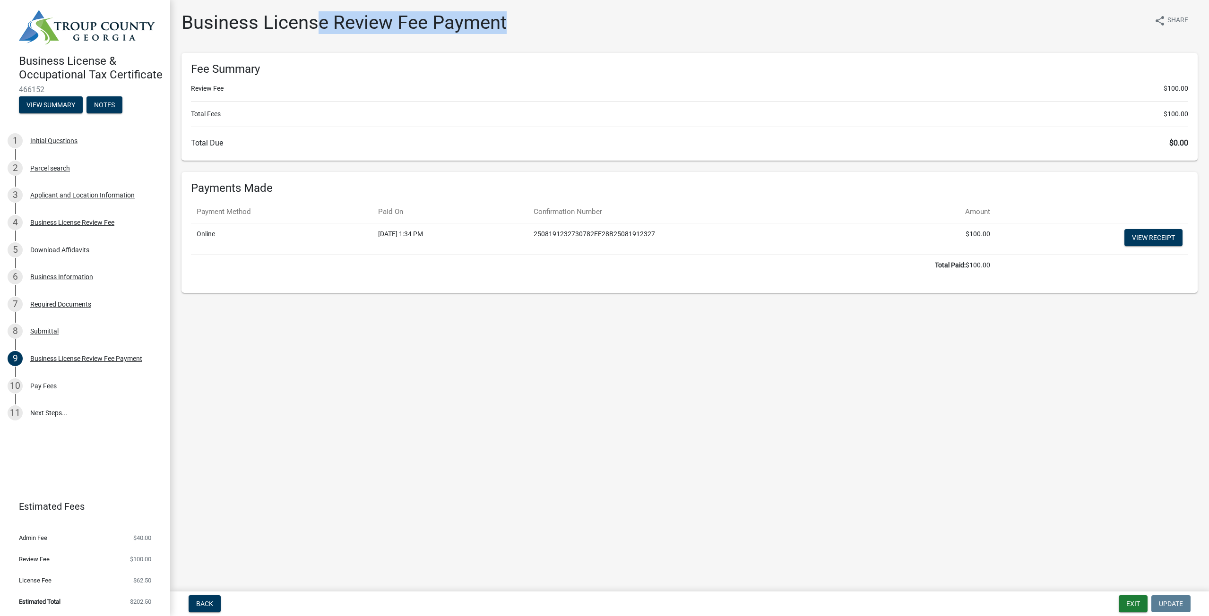
drag, startPoint x: 319, startPoint y: 26, endPoint x: 517, endPoint y: 32, distance: 198.1
click at [517, 32] on div "Business License Review Fee Payment share Share" at bounding box center [689, 26] width 1016 height 30
click at [46, 387] on div "Pay Fees" at bounding box center [43, 386] width 26 height 7
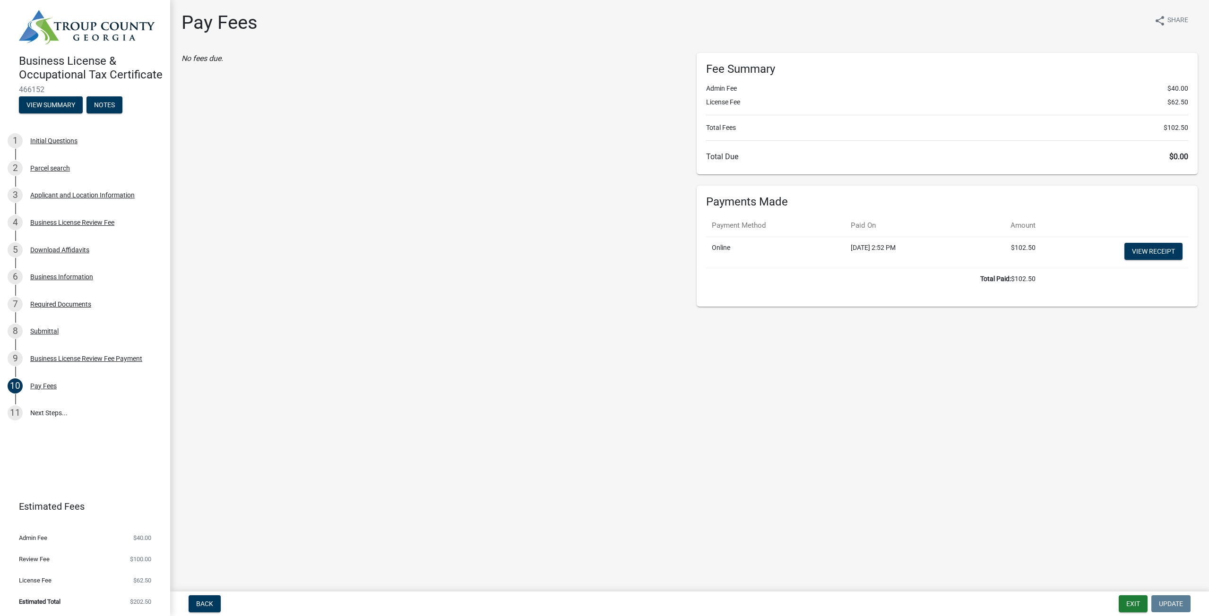
drag, startPoint x: 713, startPoint y: 110, endPoint x: 731, endPoint y: 109, distance: 18.0
click at [731, 109] on div "Fee Summary Admin Fee $40.00 License Fee $62.50 Total Fees $102.50 Total Due $0…" at bounding box center [947, 113] width 501 height 121
